Goal: Transaction & Acquisition: Purchase product/service

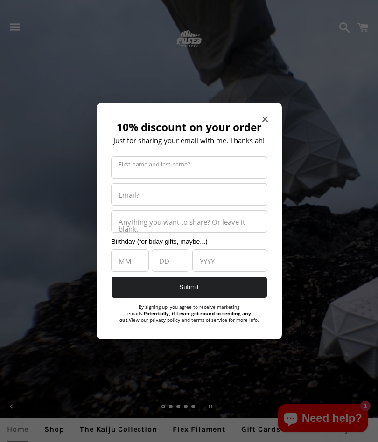
click at [271, 114] on div "10% discount on your order Just for sharing your email with me. Thanks ah! Firs…" at bounding box center [188, 221] width 185 height 237
click at [271, 115] on div "10% discount on your order Just for sharing your email with me. Thanks ah! Firs…" at bounding box center [188, 221] width 185 height 237
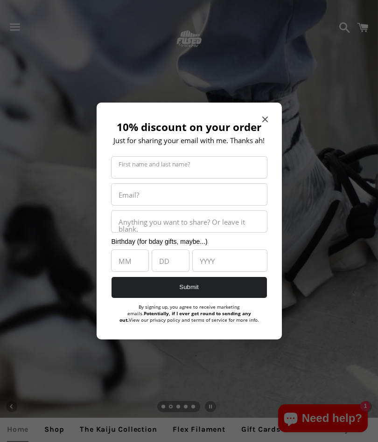
click at [271, 116] on div "10% discount on your order Just for sharing your email with me. Thanks ah! Firs…" at bounding box center [188, 221] width 185 height 237
click at [266, 117] on icon "Close modal" at bounding box center [265, 120] width 6 height 6
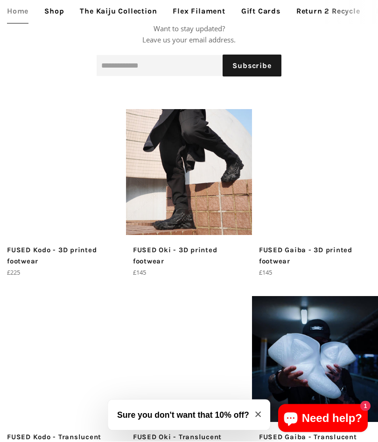
scroll to position [1106, 0]
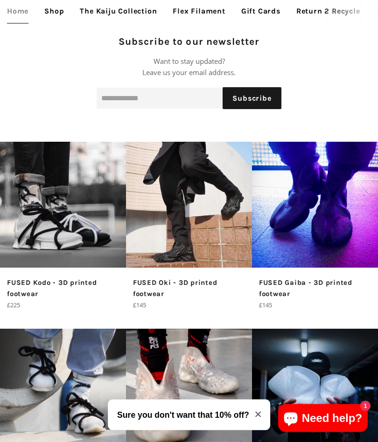
click at [329, 241] on img at bounding box center [315, 205] width 126 height 126
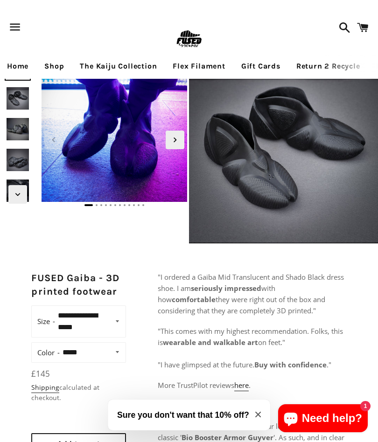
click at [274, 174] on img at bounding box center [283, 149] width 189 height 189
click at [178, 136] on icon "Next slide" at bounding box center [175, 140] width 10 height 10
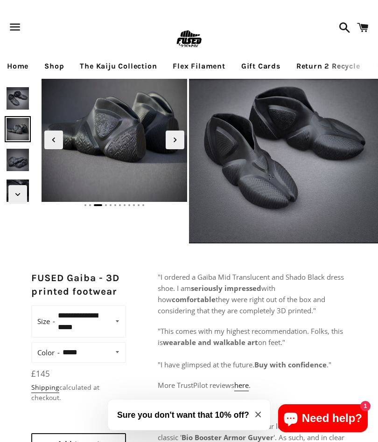
click at [173, 137] on icon "Next slide" at bounding box center [175, 140] width 10 height 10
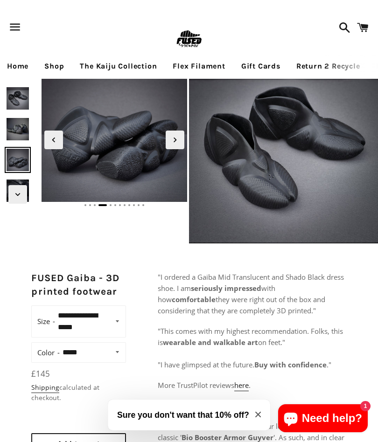
click at [175, 137] on icon "Next slide" at bounding box center [175, 140] width 10 height 10
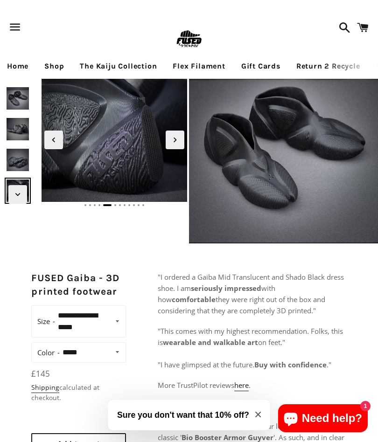
click at [176, 137] on icon "Next slide" at bounding box center [175, 140] width 10 height 10
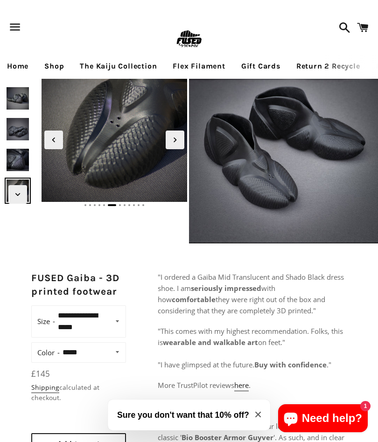
click at [177, 140] on icon "Next slide" at bounding box center [175, 140] width 10 height 10
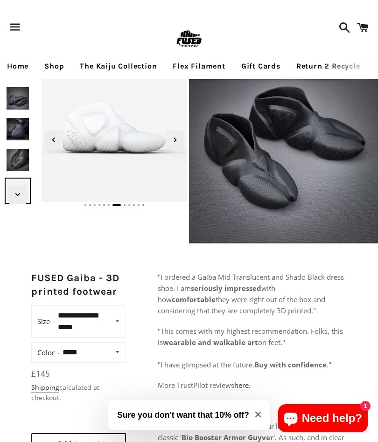
click at [179, 138] on icon "Next slide" at bounding box center [175, 140] width 10 height 10
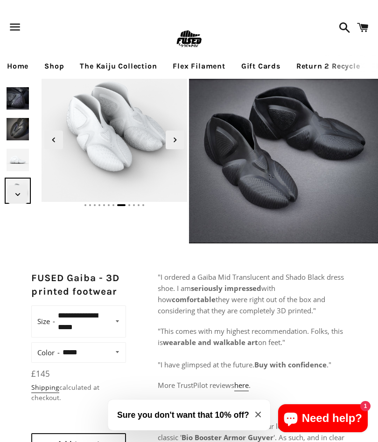
click at [176, 135] on icon "Next slide" at bounding box center [175, 140] width 10 height 10
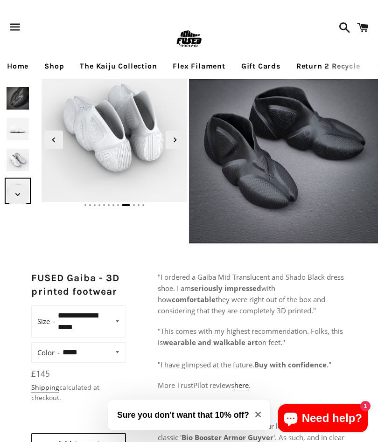
click at [177, 136] on icon "Next slide" at bounding box center [175, 140] width 10 height 10
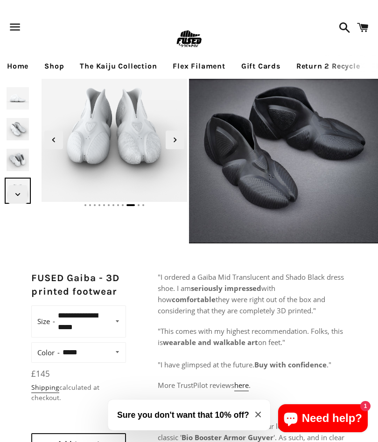
click at [175, 139] on icon "Next slide" at bounding box center [174, 140] width 3 height 5
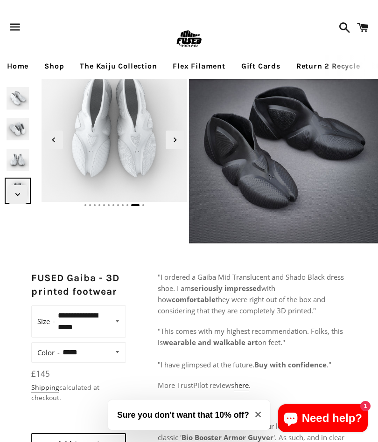
click at [175, 138] on icon "Next slide" at bounding box center [175, 140] width 10 height 10
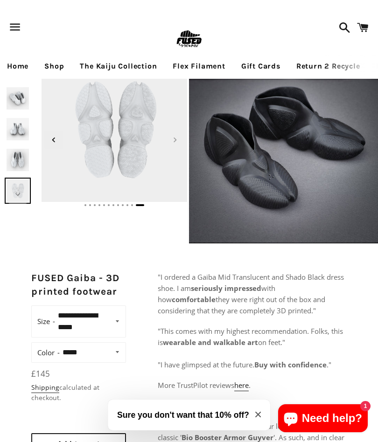
click at [177, 138] on icon "Next slide" at bounding box center [175, 140] width 10 height 10
click at [117, 352] on select "**********" at bounding box center [92, 352] width 64 height 14
